Goal: Obtain resource: Obtain resource

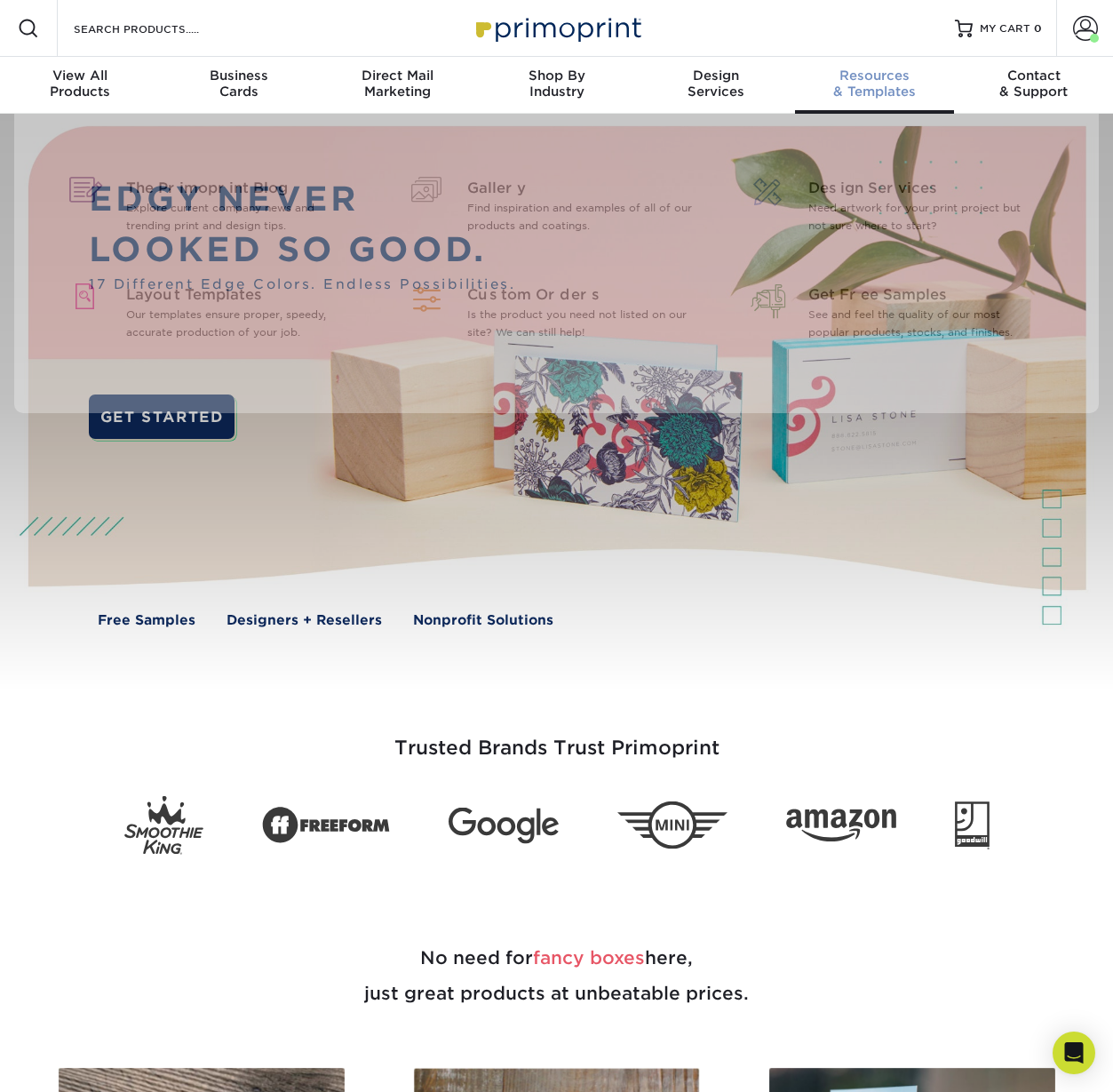
click at [853, 97] on div "Resources & Templates" at bounding box center [874, 83] width 159 height 32
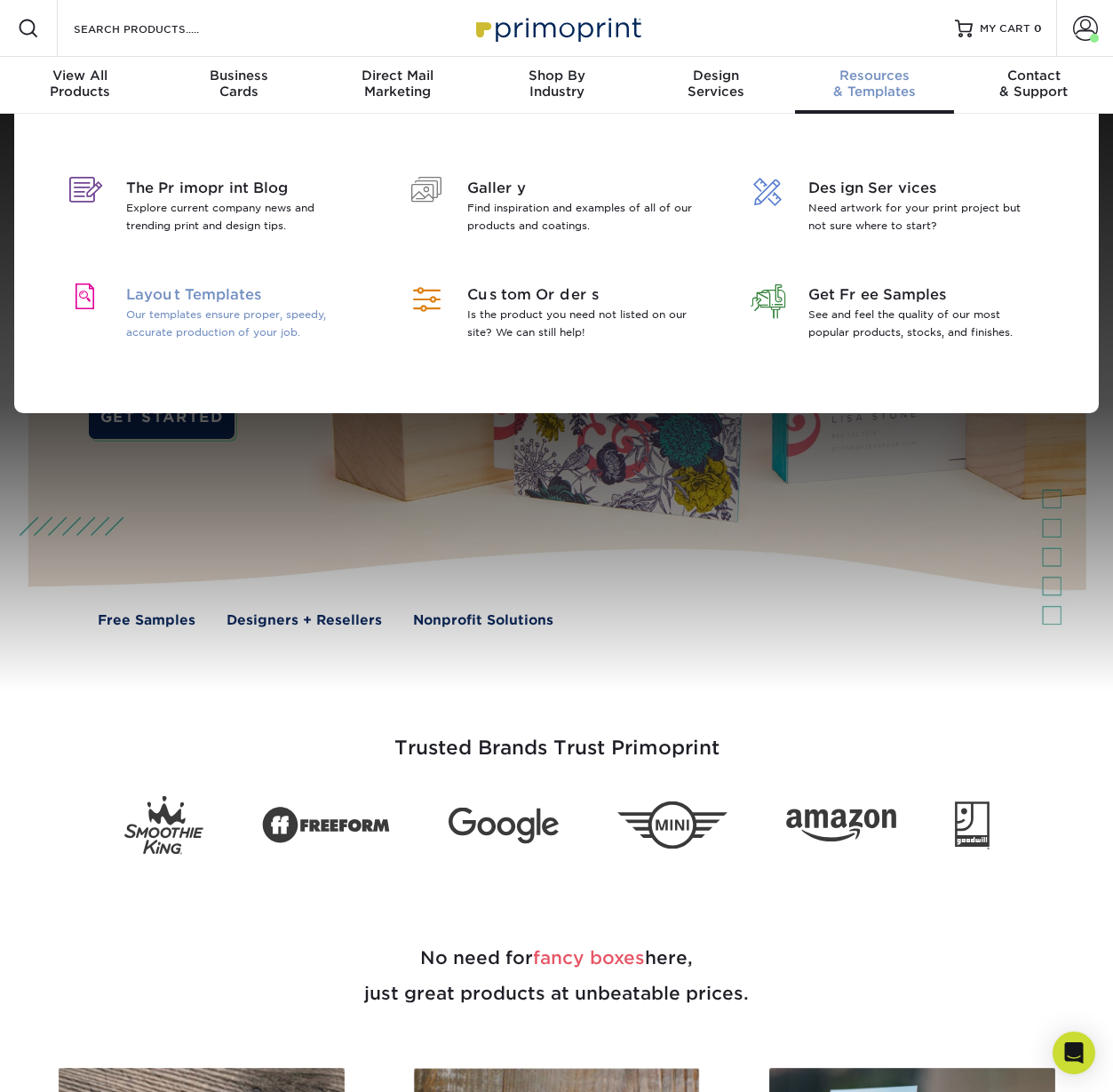
click at [109, 308] on div at bounding box center [85, 297] width 54 height 26
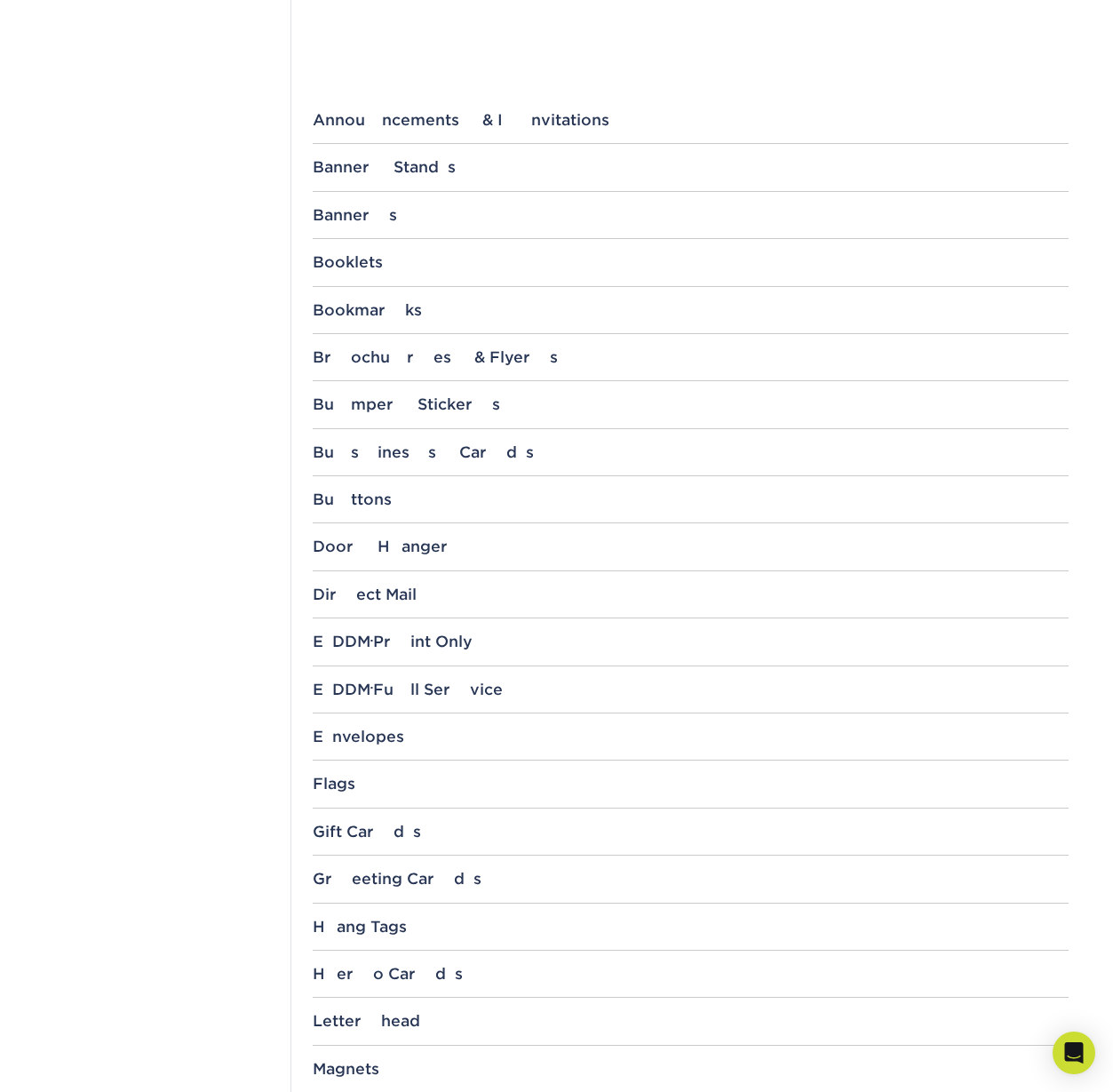
scroll to position [794, 0]
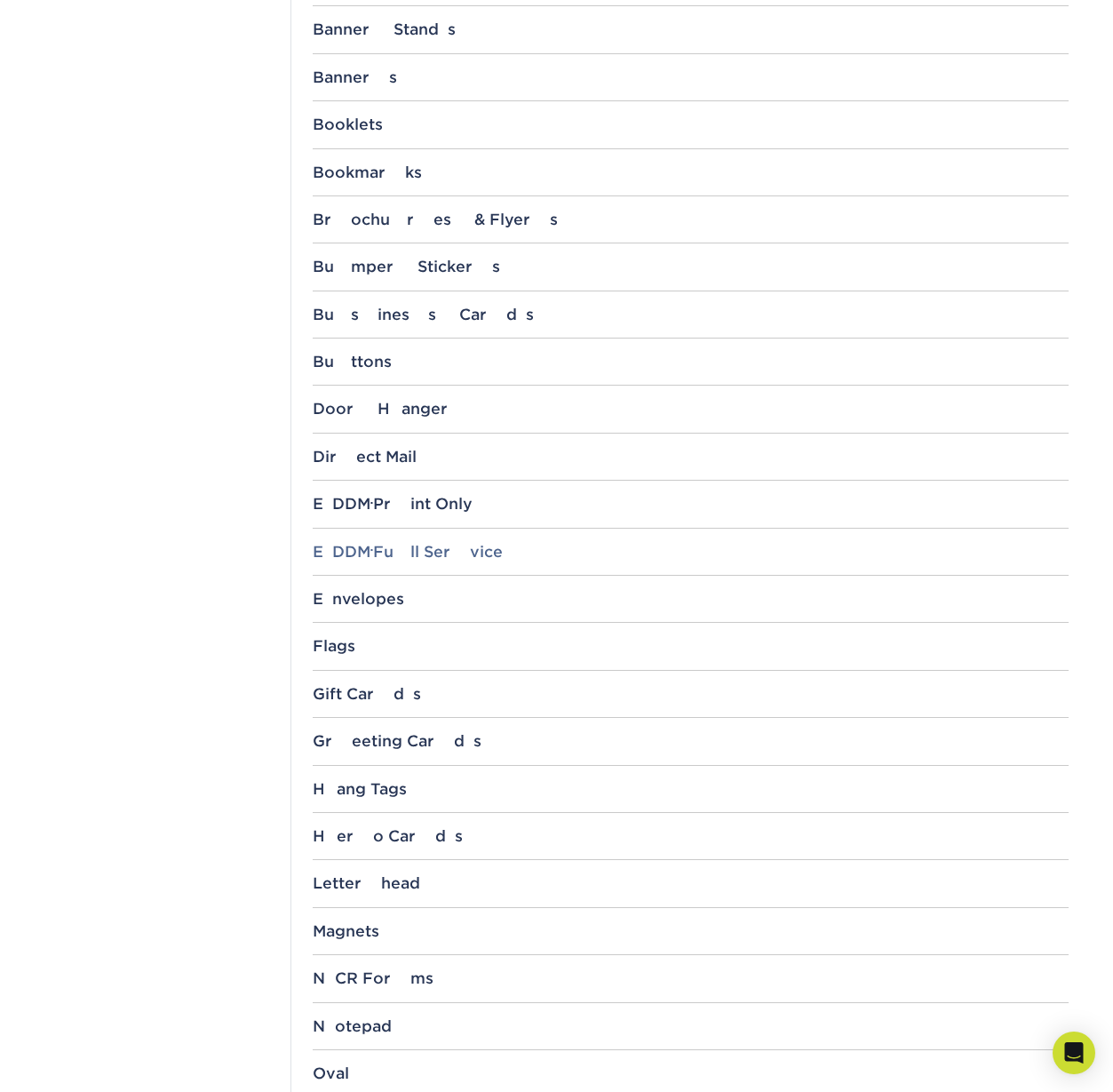
click at [410, 551] on div "EDDM ® Full Service" at bounding box center [691, 552] width 756 height 17
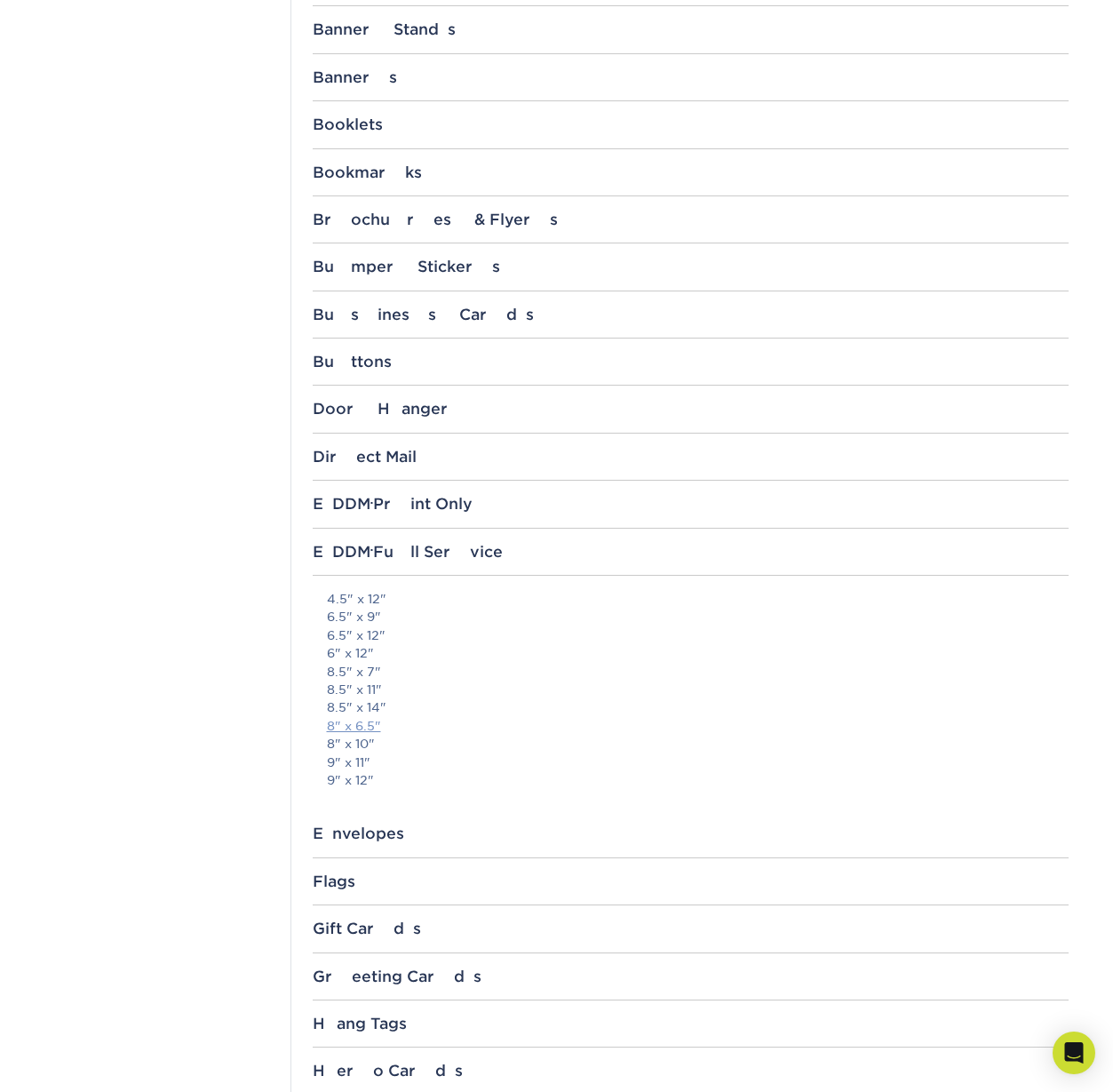
click at [365, 727] on link "8" x 6.5"" at bounding box center [354, 726] width 54 height 15
